Goal: Task Accomplishment & Management: Manage account settings

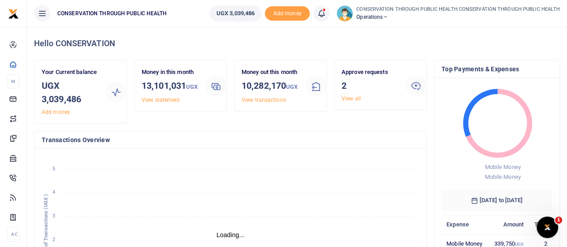
scroll to position [7, 7]
click at [349, 101] on link "View all" at bounding box center [350, 98] width 19 height 6
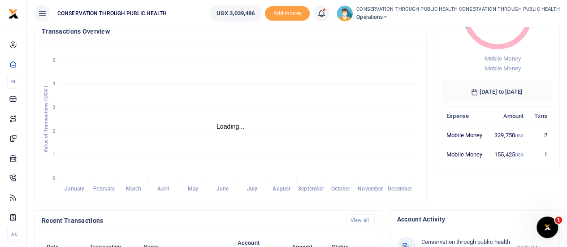
scroll to position [81, 0]
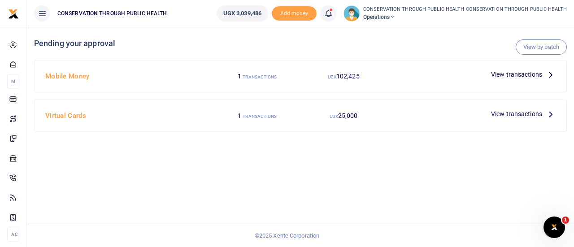
click at [552, 74] on icon at bounding box center [550, 74] width 10 height 10
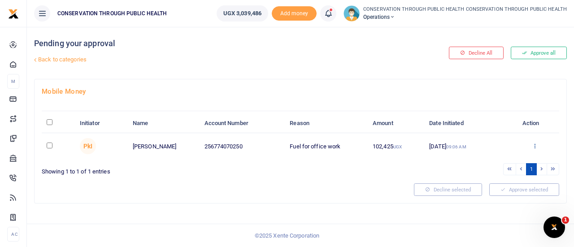
click at [537, 147] on icon at bounding box center [534, 145] width 6 height 6
click at [492, 161] on link "Approve" at bounding box center [501, 160] width 71 height 13
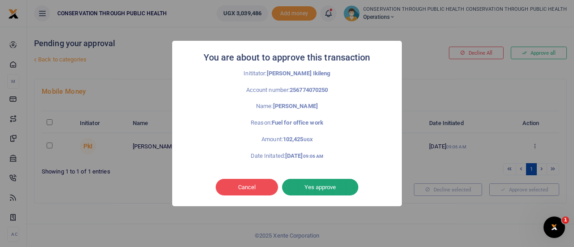
click at [324, 192] on button "Yes approve" at bounding box center [320, 187] width 76 height 17
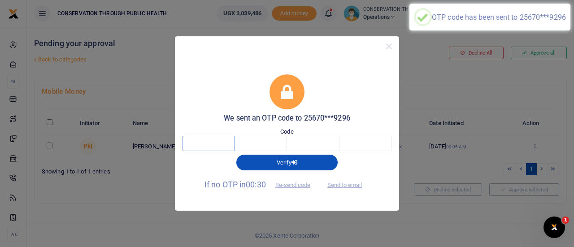
click at [210, 143] on input "text" at bounding box center [208, 143] width 52 height 15
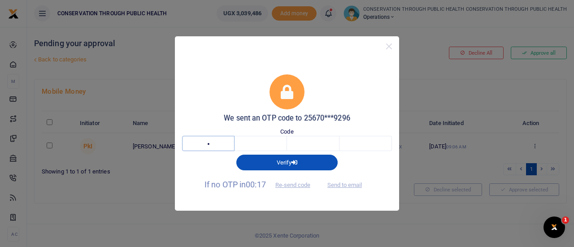
type input "3"
type input "9"
type input "8"
type input "5"
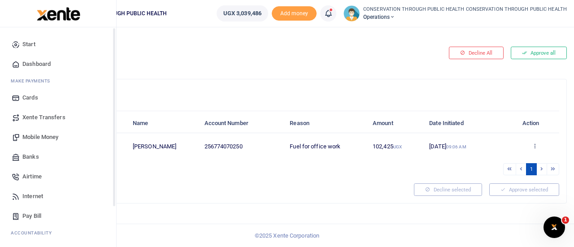
click at [37, 63] on span "Dashboard" at bounding box center [36, 64] width 28 height 9
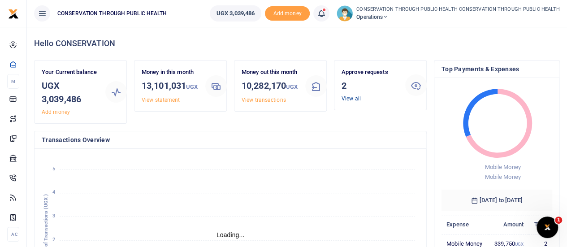
scroll to position [7, 7]
click at [354, 99] on link "View all" at bounding box center [350, 98] width 19 height 6
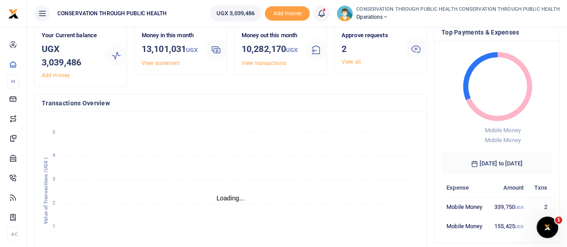
scroll to position [0, 0]
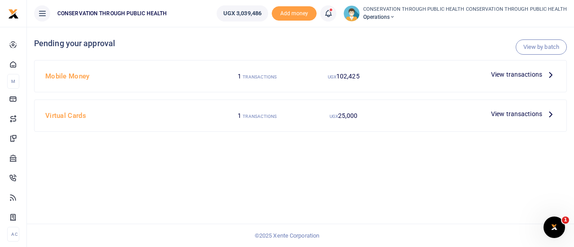
click at [553, 73] on icon at bounding box center [550, 74] width 10 height 10
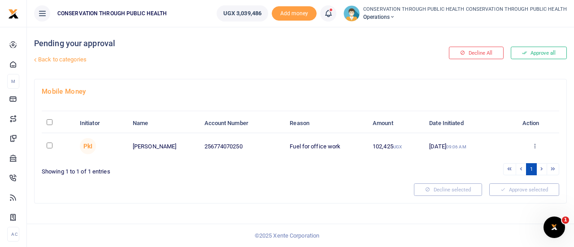
click at [47, 145] on input "checkbox" at bounding box center [50, 145] width 6 height 6
checkbox input "true"
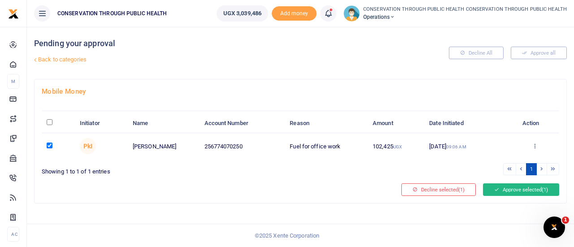
click at [494, 188] on icon at bounding box center [496, 189] width 5 height 6
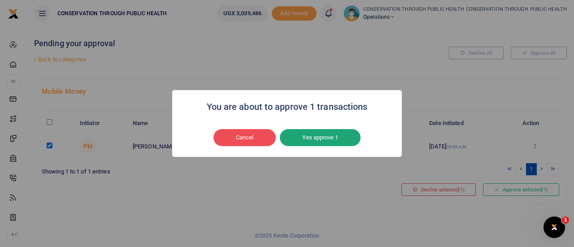
click at [319, 137] on button "Yes approve 1" at bounding box center [320, 137] width 81 height 17
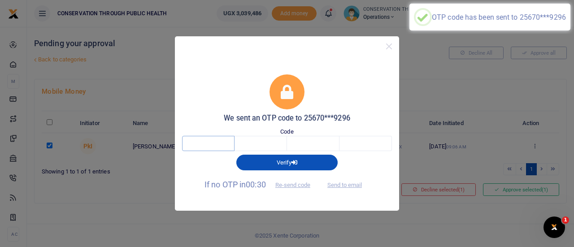
click at [233, 147] on input "text" at bounding box center [208, 143] width 52 height 15
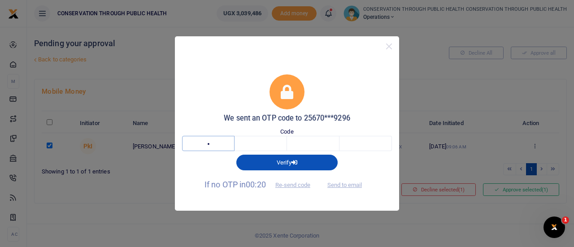
type input "6"
type input "1"
type input "3"
type input "6"
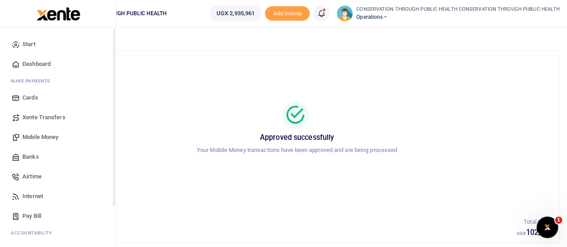
click at [36, 65] on span "Dashboard" at bounding box center [36, 64] width 28 height 9
